Goal: Information Seeking & Learning: Learn about a topic

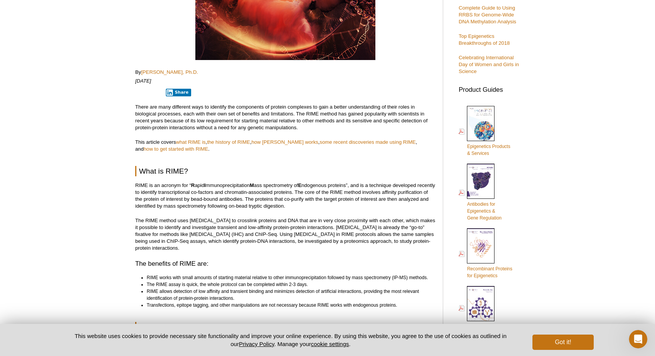
scroll to position [165, 0]
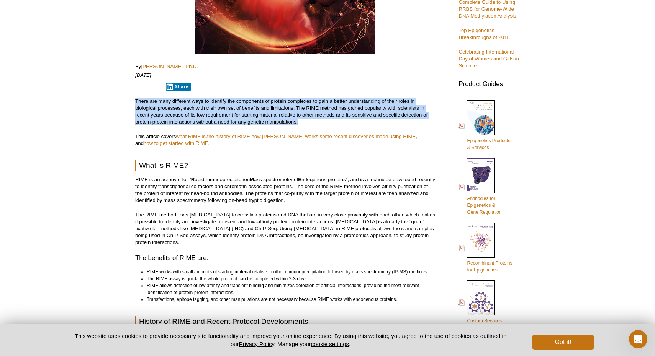
drag, startPoint x: 302, startPoint y: 94, endPoint x: 315, endPoint y: 122, distance: 31.0
click at [315, 122] on p "There are many different ways to identify the components of protein complexes t…" at bounding box center [285, 112] width 300 height 28
drag, startPoint x: 315, startPoint y: 122, endPoint x: 311, endPoint y: 93, distance: 29.0
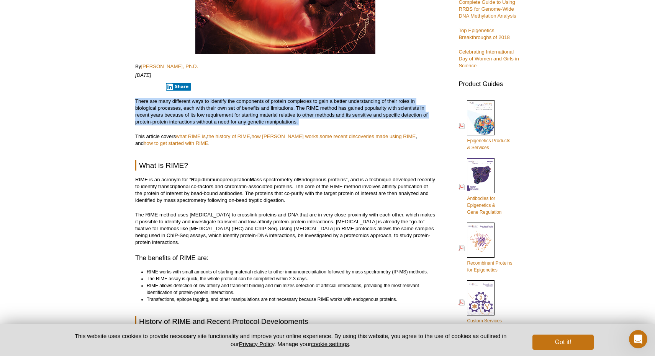
drag, startPoint x: 311, startPoint y: 93, endPoint x: 315, endPoint y: 121, distance: 28.3
click at [315, 121] on p "There are many different ways to identify the components of protein complexes t…" at bounding box center [285, 112] width 300 height 28
drag, startPoint x: 315, startPoint y: 121, endPoint x: 310, endPoint y: 94, distance: 27.7
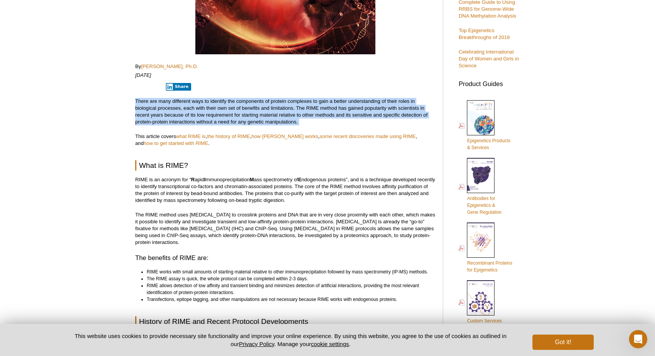
drag, startPoint x: 310, startPoint y: 94, endPoint x: 312, endPoint y: 121, distance: 26.5
click at [312, 121] on p "There are many different ways to identify the components of protein complexes t…" at bounding box center [285, 112] width 300 height 28
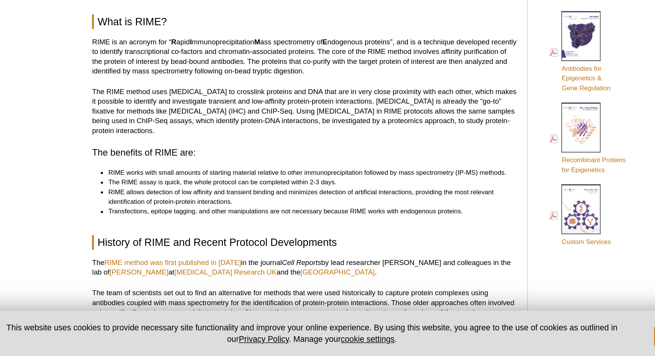
scroll to position [214, 0]
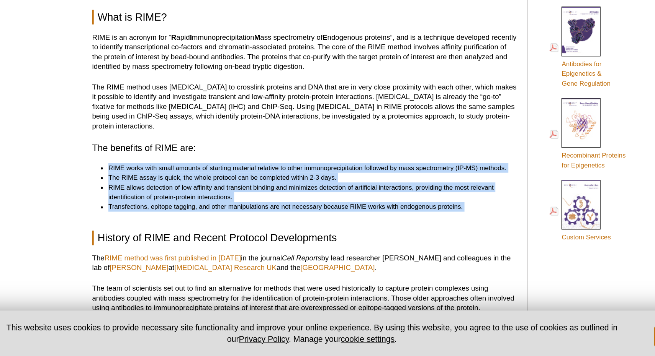
drag, startPoint x: 161, startPoint y: 154, endPoint x: 160, endPoint y: 109, distance: 45.6
click at [160, 205] on h3 "The benefits of RIME are:" at bounding box center [285, 209] width 300 height 9
drag, startPoint x: 159, startPoint y: 95, endPoint x: 167, endPoint y: 149, distance: 54.5
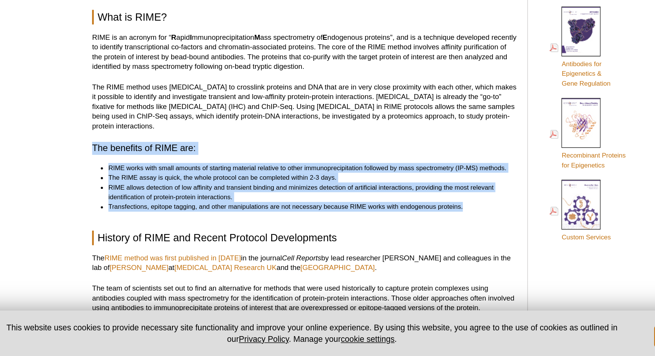
click at [167, 247] on li "Transfections, epitope tagging, and other manipulations are not necessary becau…" at bounding box center [287, 250] width 281 height 7
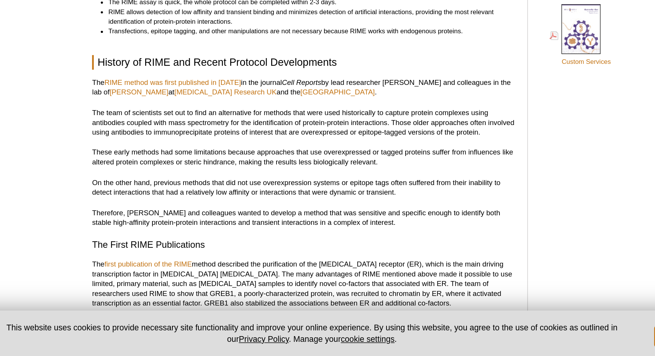
scroll to position [346, 0]
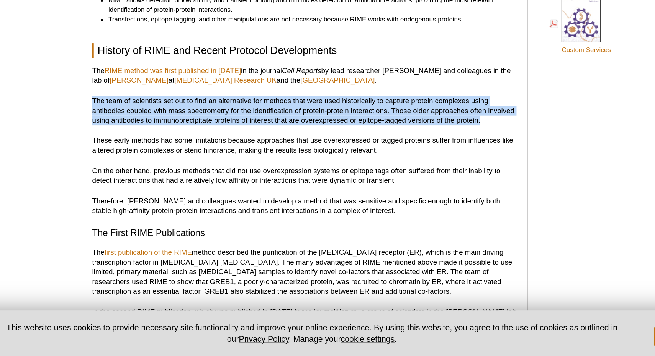
drag, startPoint x: 275, startPoint y: 67, endPoint x: 277, endPoint y: 88, distance: 21.1
click at [277, 173] on p "The team of scientists set out to find an alternative for methods that were use…" at bounding box center [285, 183] width 300 height 21
drag, startPoint x: 277, startPoint y: 88, endPoint x: 270, endPoint y: 63, distance: 26.5
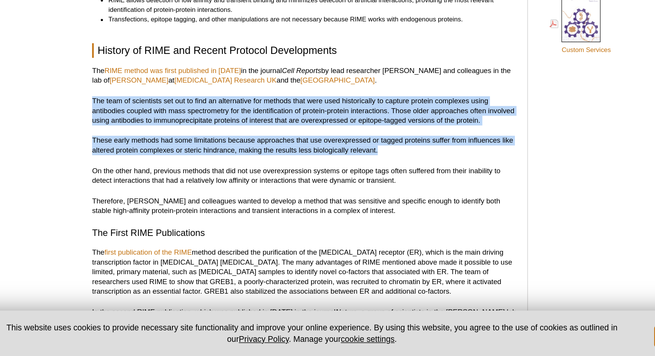
drag, startPoint x: 269, startPoint y: 62, endPoint x: 271, endPoint y: 103, distance: 41.0
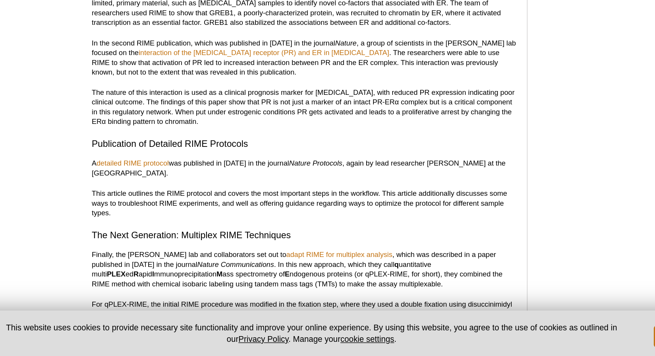
scroll to position [558, 0]
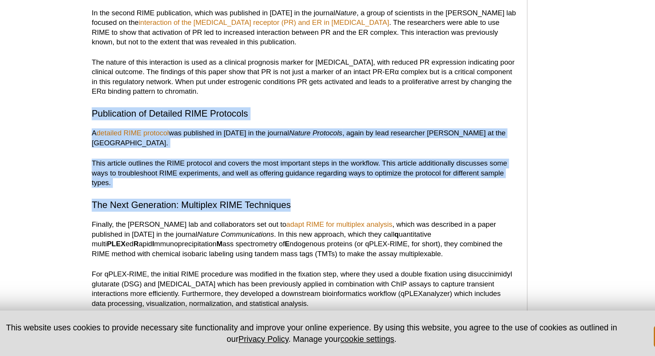
drag, startPoint x: 210, startPoint y: 75, endPoint x: 220, endPoint y: 144, distance: 69.7
click at [220, 245] on h3 "The Next Generation: Multiplex RIME Techniques" at bounding box center [285, 249] width 300 height 9
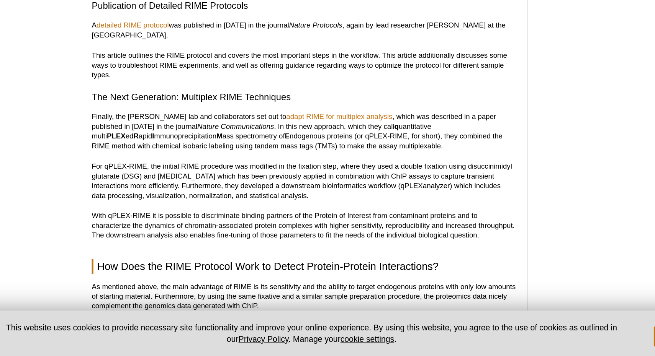
scroll to position [635, 0]
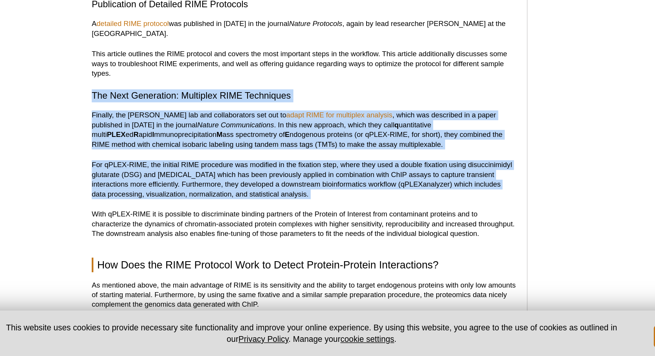
drag, startPoint x: 296, startPoint y: 52, endPoint x: 287, endPoint y: 145, distance: 93.5
drag, startPoint x: 283, startPoint y: 141, endPoint x: 291, endPoint y: 56, distance: 85.3
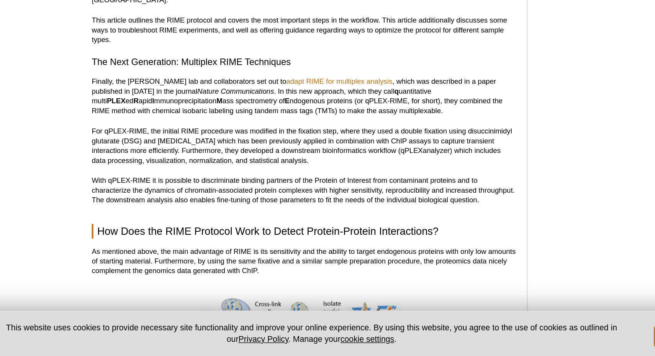
scroll to position [661, 0]
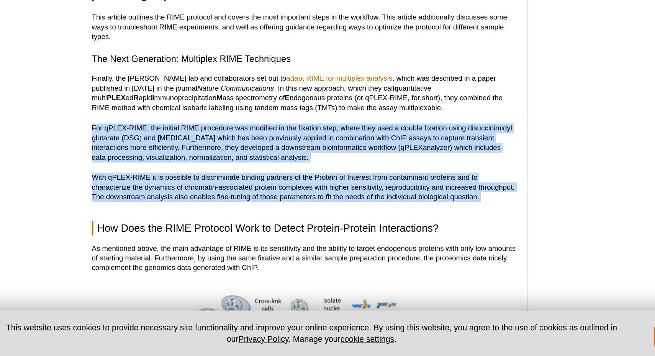
drag, startPoint x: 279, startPoint y: 84, endPoint x: 262, endPoint y: 153, distance: 71.4
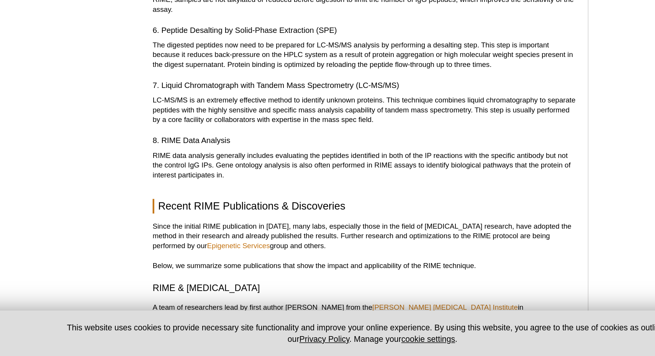
scroll to position [1180, 0]
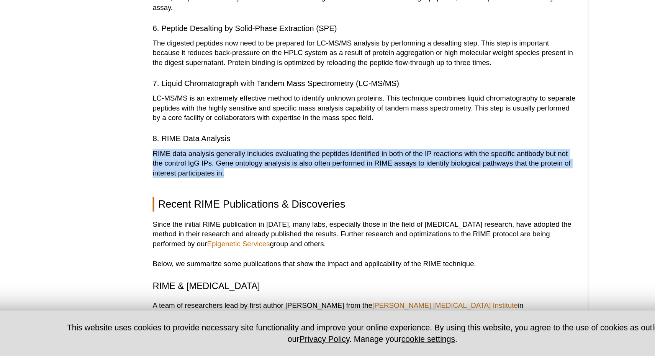
drag, startPoint x: 190, startPoint y: 86, endPoint x: 196, endPoint y: 115, distance: 30.1
click at [196, 115] on div "<< Back to MOTIFvations Blog Home Page Using RIME to Analyze Protein-Protein In…" at bounding box center [285, 66] width 300 height 2353
click at [196, 210] on p "RIME data analysis generally includes evaluating the peptides identified in bot…" at bounding box center [285, 220] width 300 height 21
drag, startPoint x: 196, startPoint y: 115, endPoint x: 194, endPoint y: 82, distance: 33.4
click at [194, 82] on div "<< Back to MOTIFvations Blog Home Page Using RIME to Analyze Protein-Protein In…" at bounding box center [285, 66] width 300 height 2353
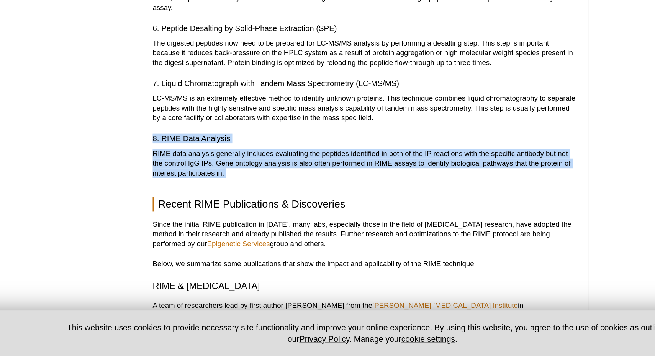
click at [194, 82] on div "<< Back to MOTIFvations Blog Home Page Using RIME to Analyze Protein-Protein In…" at bounding box center [285, 66] width 300 height 2353
drag, startPoint x: 194, startPoint y: 82, endPoint x: 206, endPoint y: 120, distance: 39.9
click at [206, 120] on div "<< Back to MOTIFvations Blog Home Page Using RIME to Analyze Protein-Protein In…" at bounding box center [285, 66] width 300 height 2353
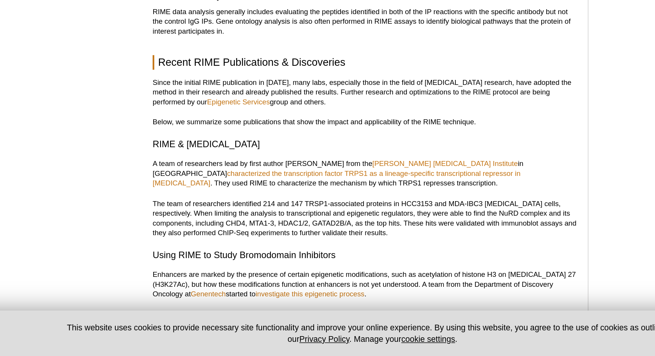
scroll to position [1281, 0]
